Goal: Download file/media

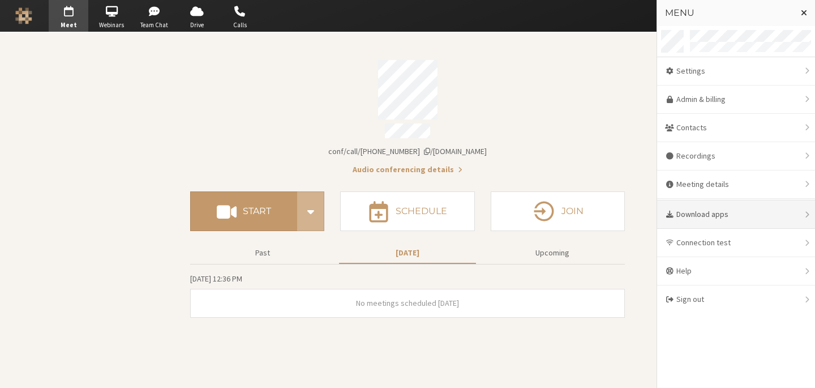
click at [694, 212] on div "Download apps" at bounding box center [736, 214] width 158 height 28
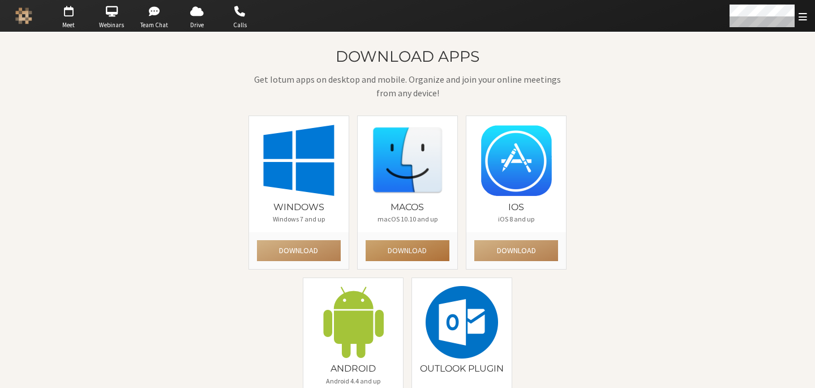
click at [400, 243] on button "Download" at bounding box center [408, 250] width 84 height 21
